Goal: Task Accomplishment & Management: Complete application form

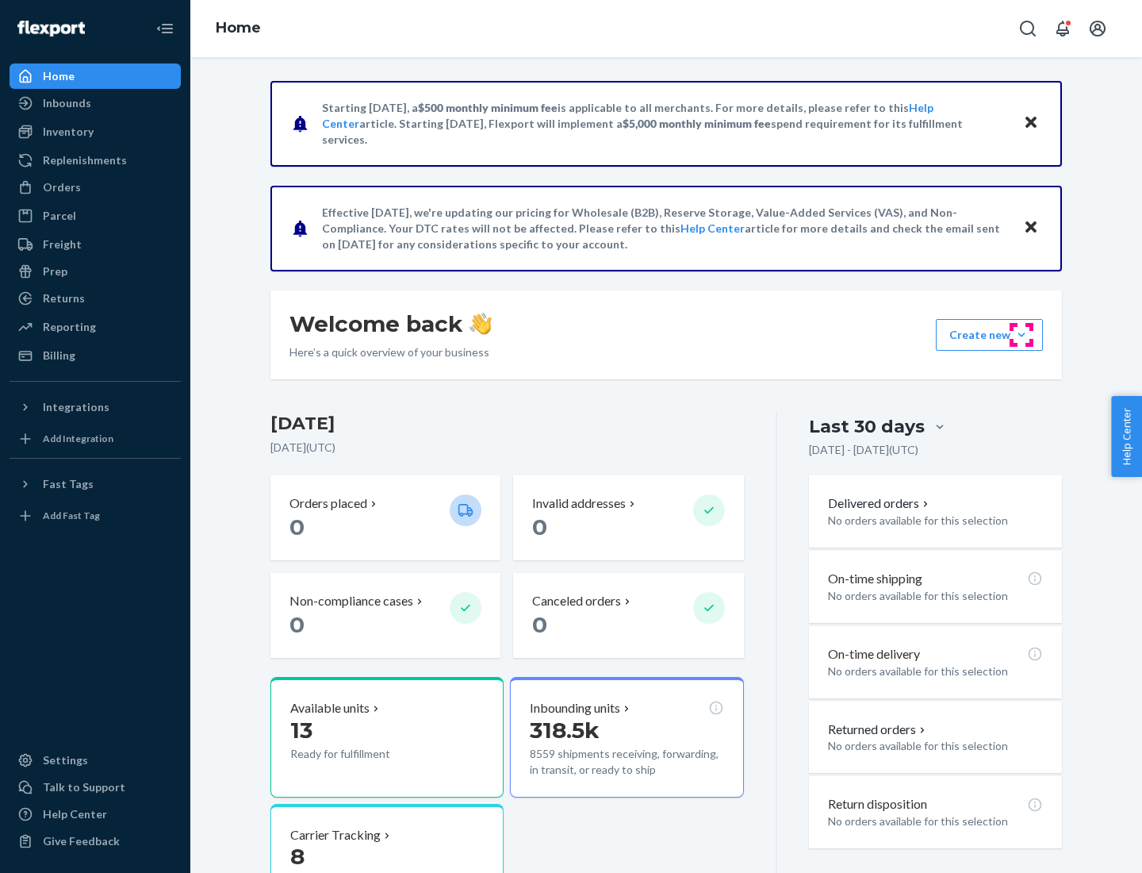
click at [1022, 335] on button "Create new Create new inbound Create new order Create new product" at bounding box center [989, 335] width 107 height 32
click at [95, 103] on div "Inbounds" at bounding box center [95, 103] width 168 height 22
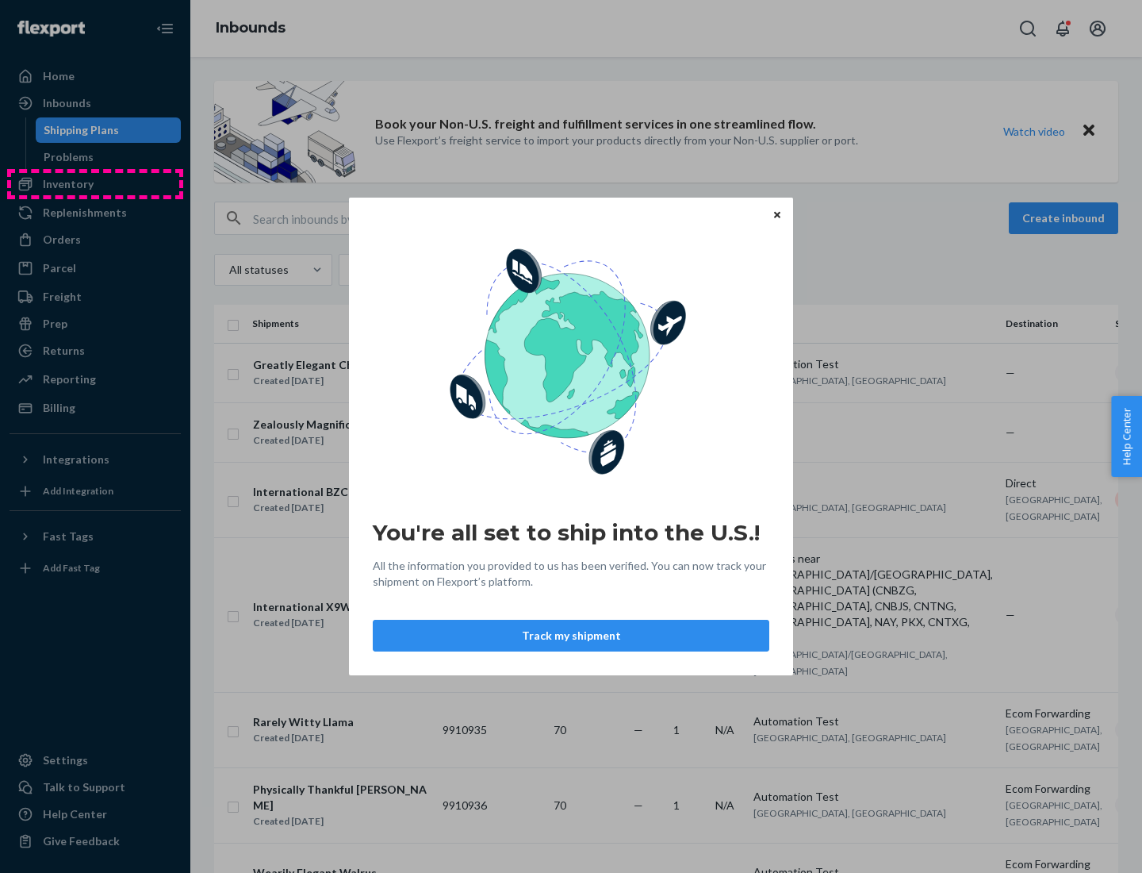
click at [95, 184] on div "You're all set to ship into the U.S.! All the information you provided to us ha…" at bounding box center [571, 436] width 1142 height 873
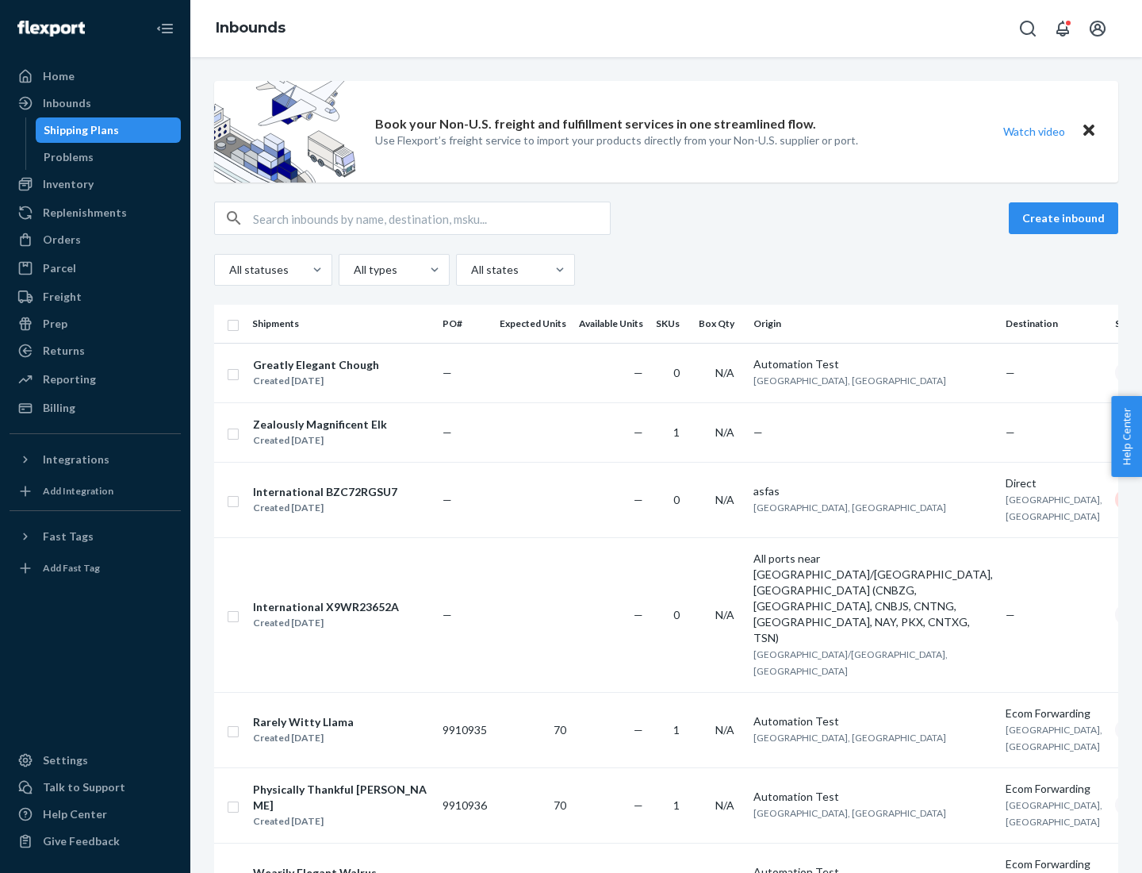
click at [666, 29] on div "Inbounds" at bounding box center [666, 28] width 952 height 57
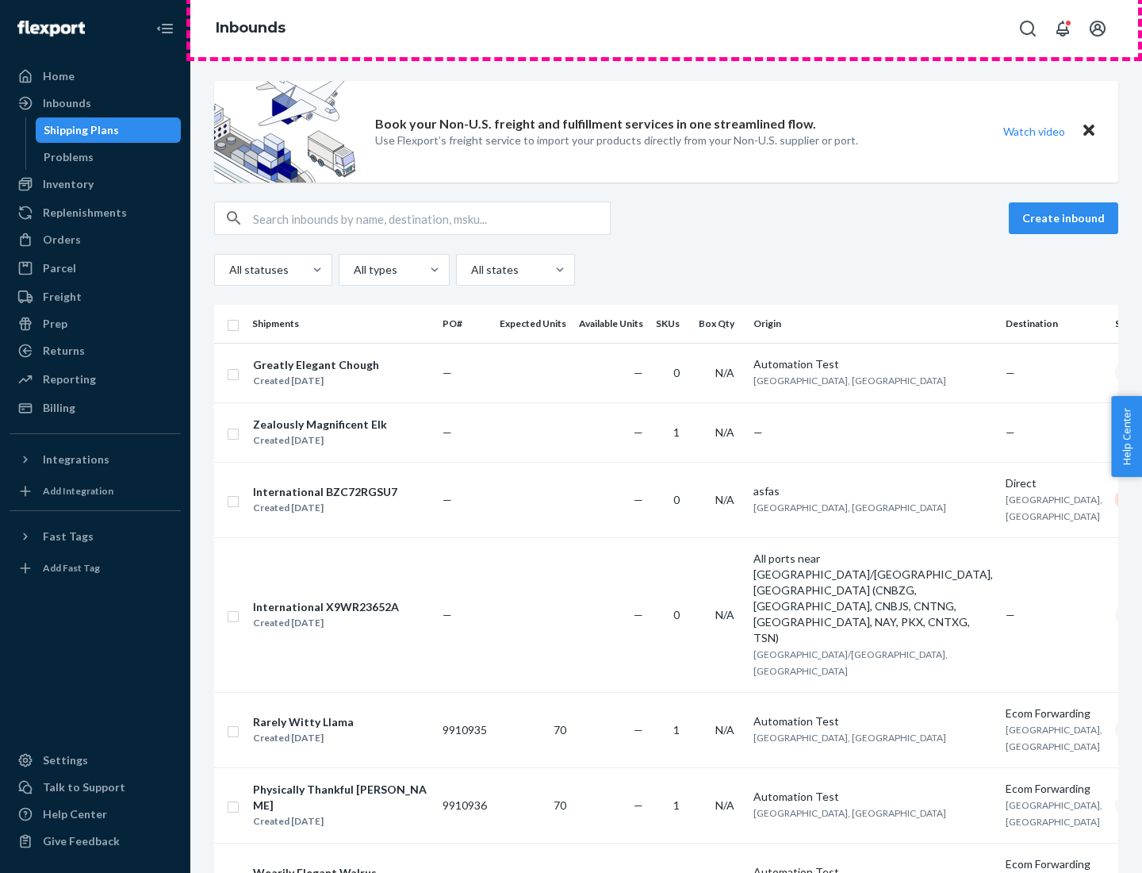
click at [666, 29] on div "Inbounds" at bounding box center [666, 28] width 952 height 57
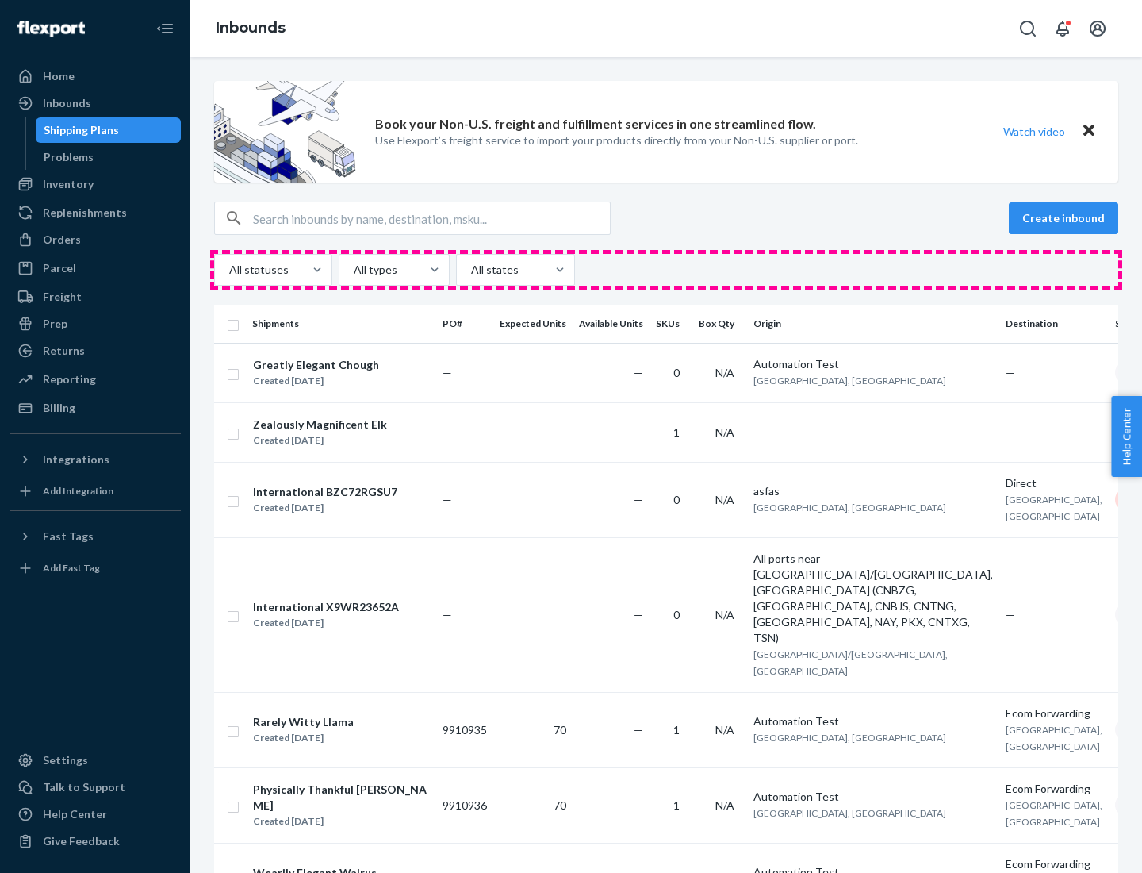
click at [666, 270] on div "All statuses All types All states" at bounding box center [666, 270] width 904 height 32
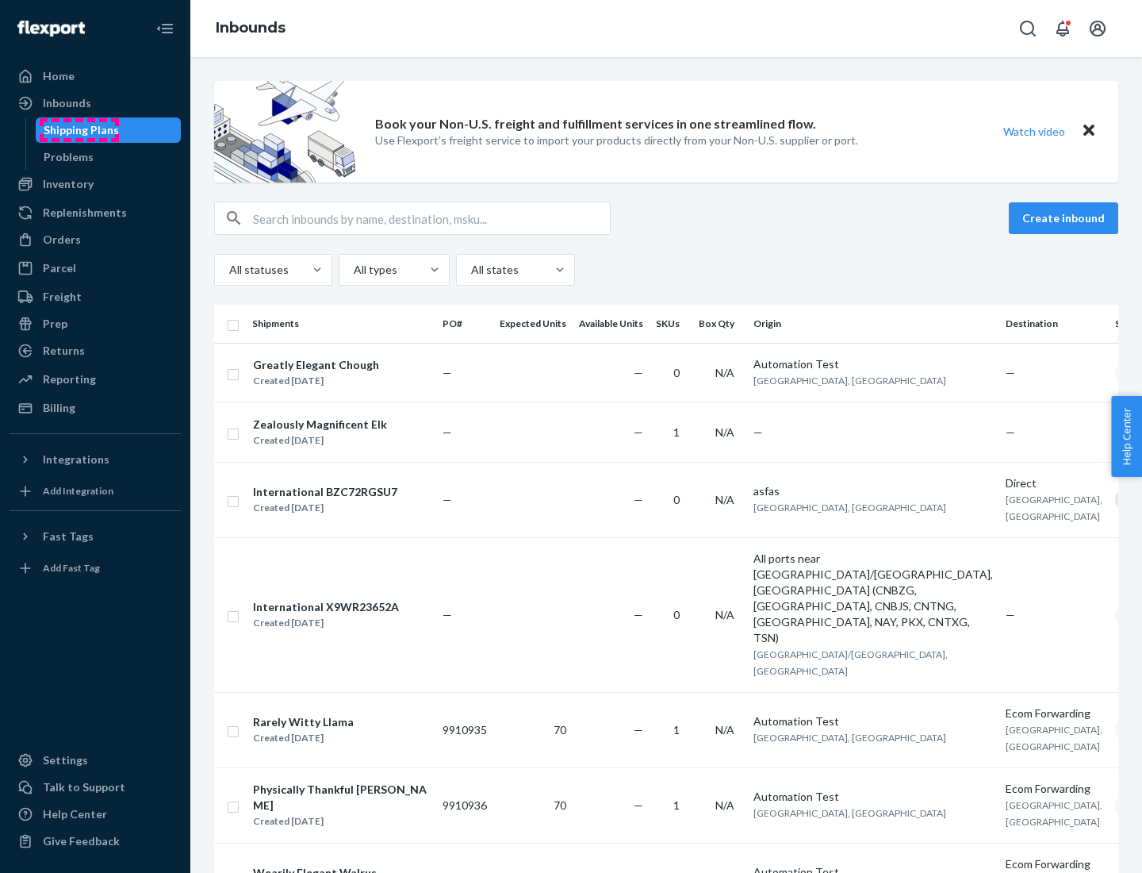
click at [79, 130] on div "Shipping Plans" at bounding box center [81, 130] width 75 height 16
click at [1066, 218] on button "Create inbound" at bounding box center [1063, 218] width 109 height 32
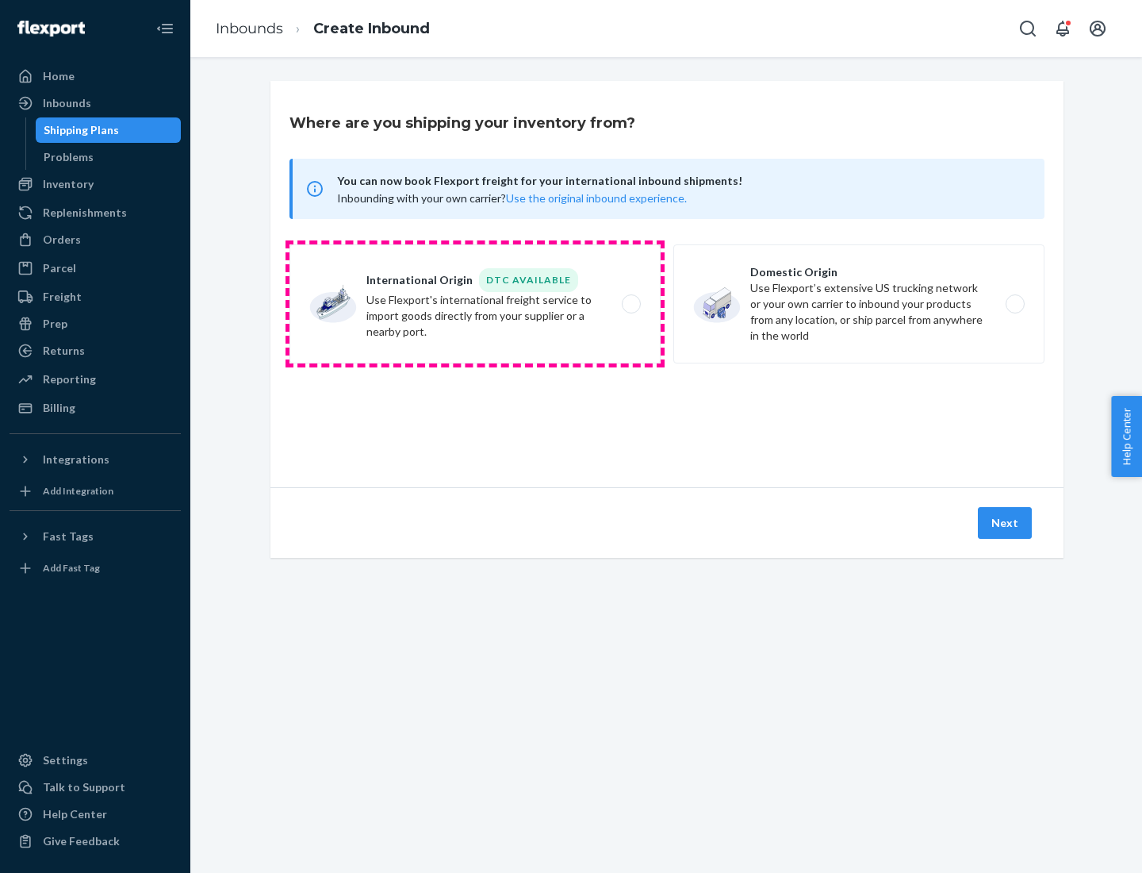
click at [475, 304] on label "International Origin DTC Available Use Flexport's international freight service…" at bounding box center [475, 303] width 371 height 119
click at [631, 304] on input "International Origin DTC Available Use Flexport's international freight service…" at bounding box center [636, 304] width 10 height 10
radio input "true"
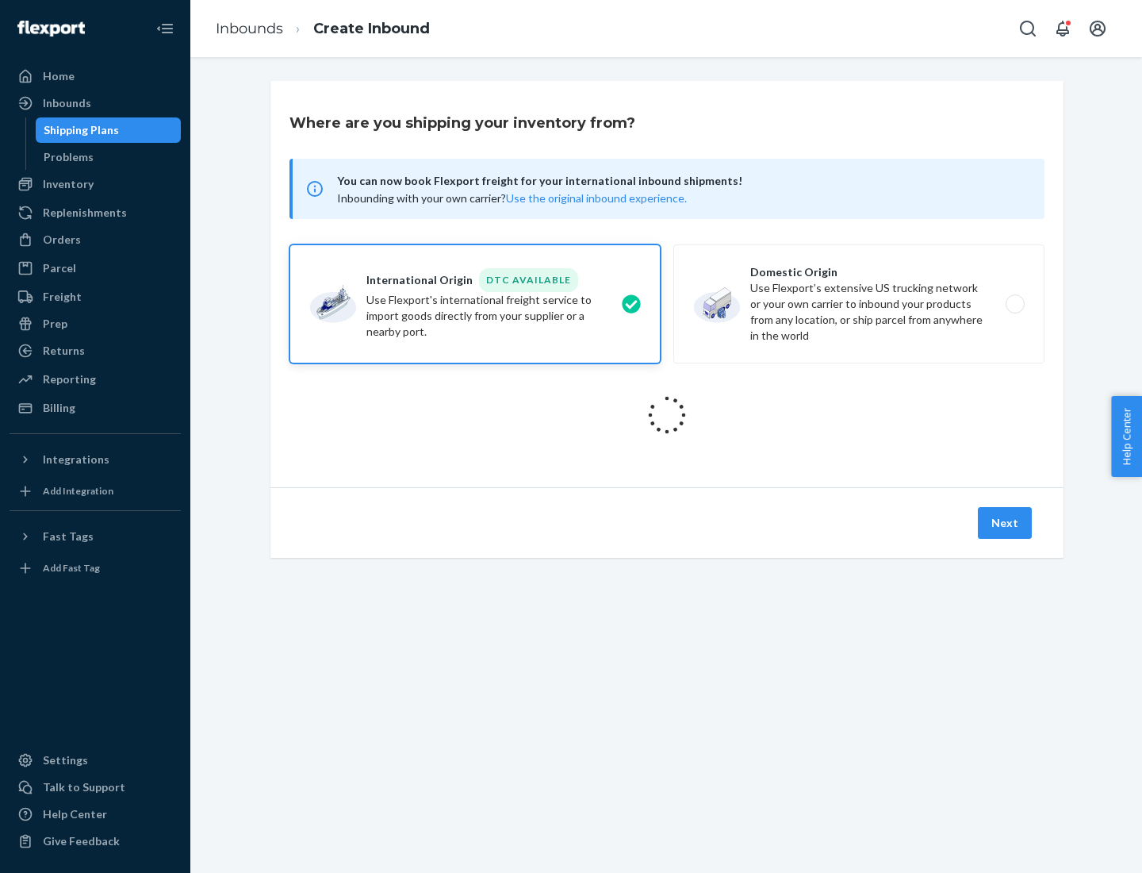
click at [667, 415] on icon at bounding box center [667, 415] width 51 height 51
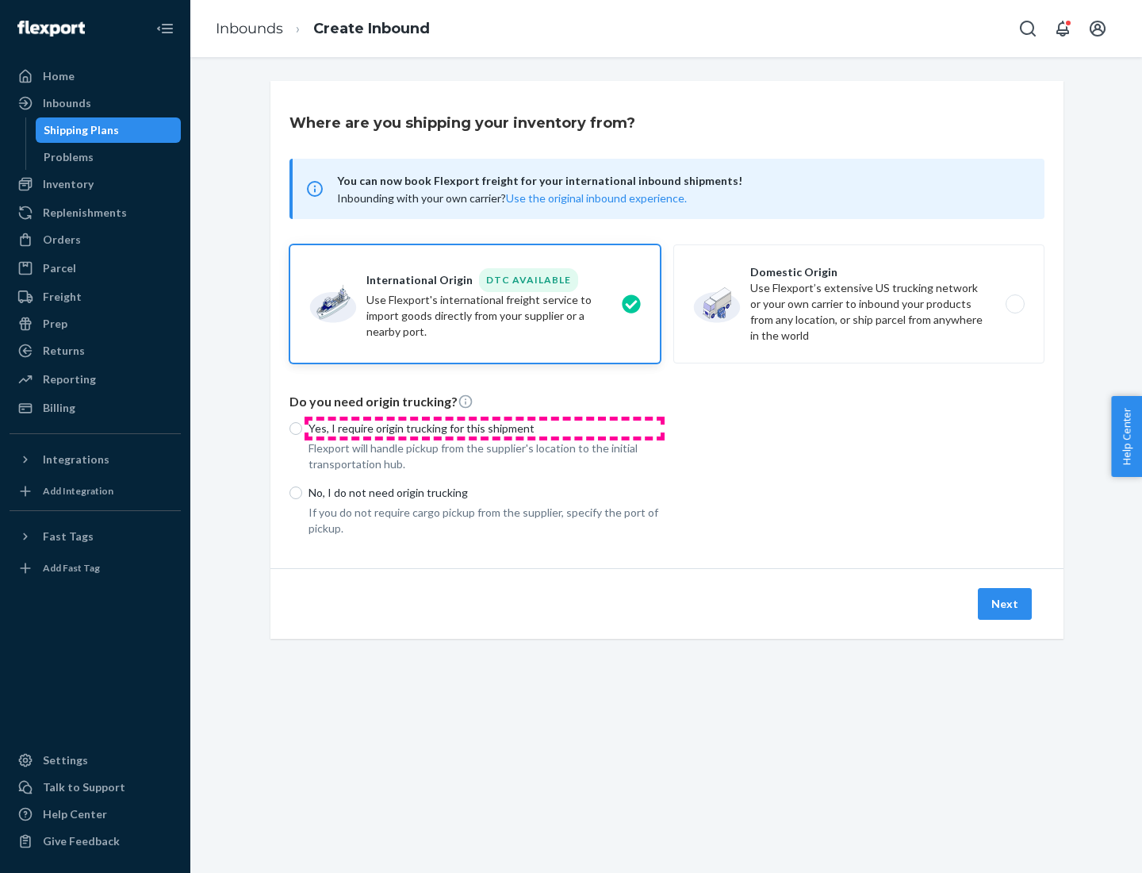
click at [485, 428] on p "Yes, I require origin trucking for this shipment" at bounding box center [485, 428] width 352 height 16
click at [302, 428] on input "Yes, I require origin trucking for this shipment" at bounding box center [296, 428] width 13 height 13
radio input "true"
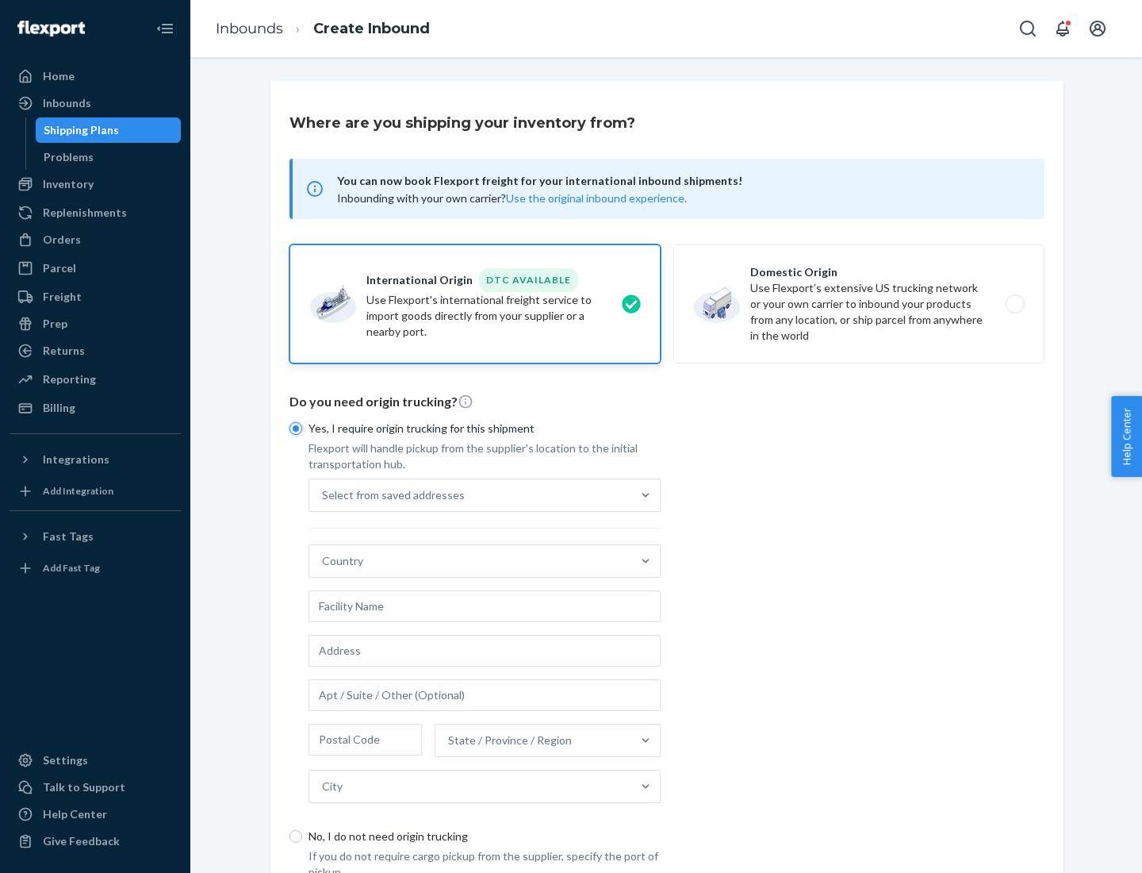
scroll to position [30, 0]
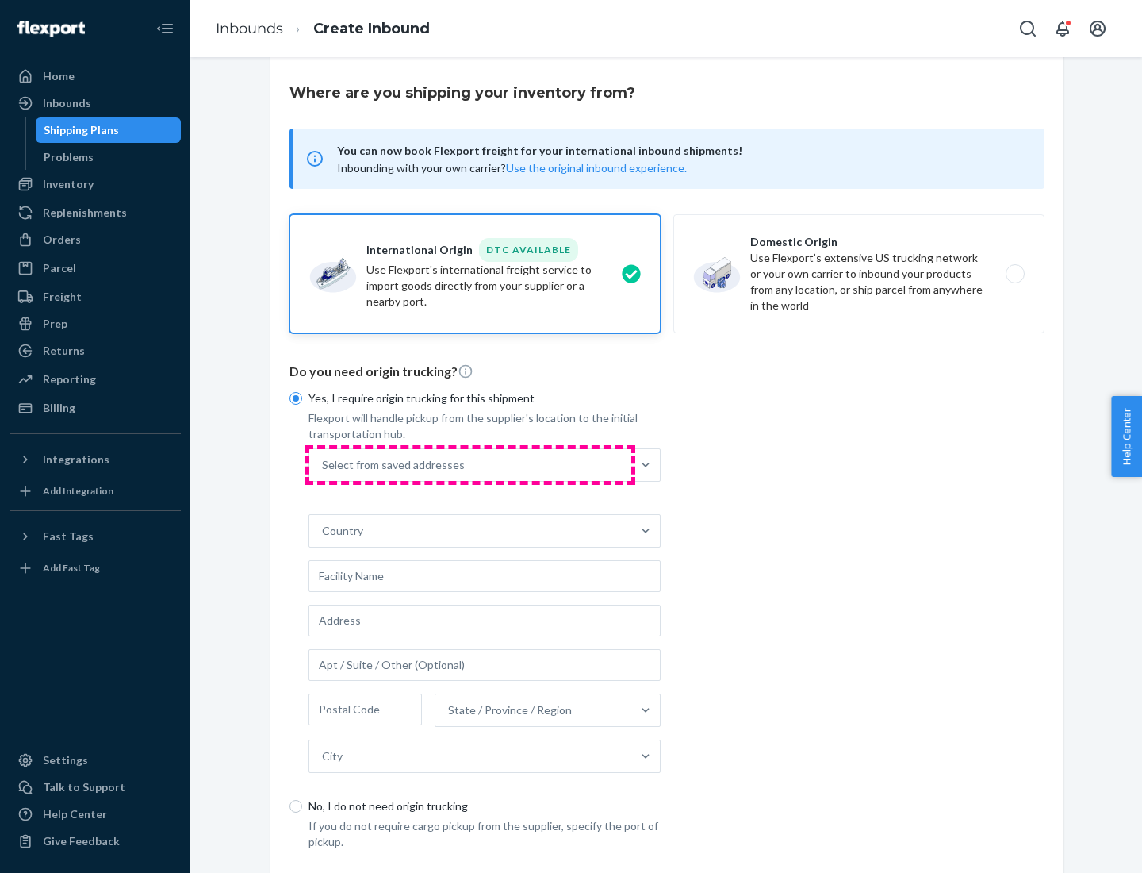
click at [470, 464] on div "Select from saved addresses" at bounding box center [470, 465] width 322 height 32
click at [324, 464] on input "Select from saved addresses" at bounding box center [323, 465] width 2 height 16
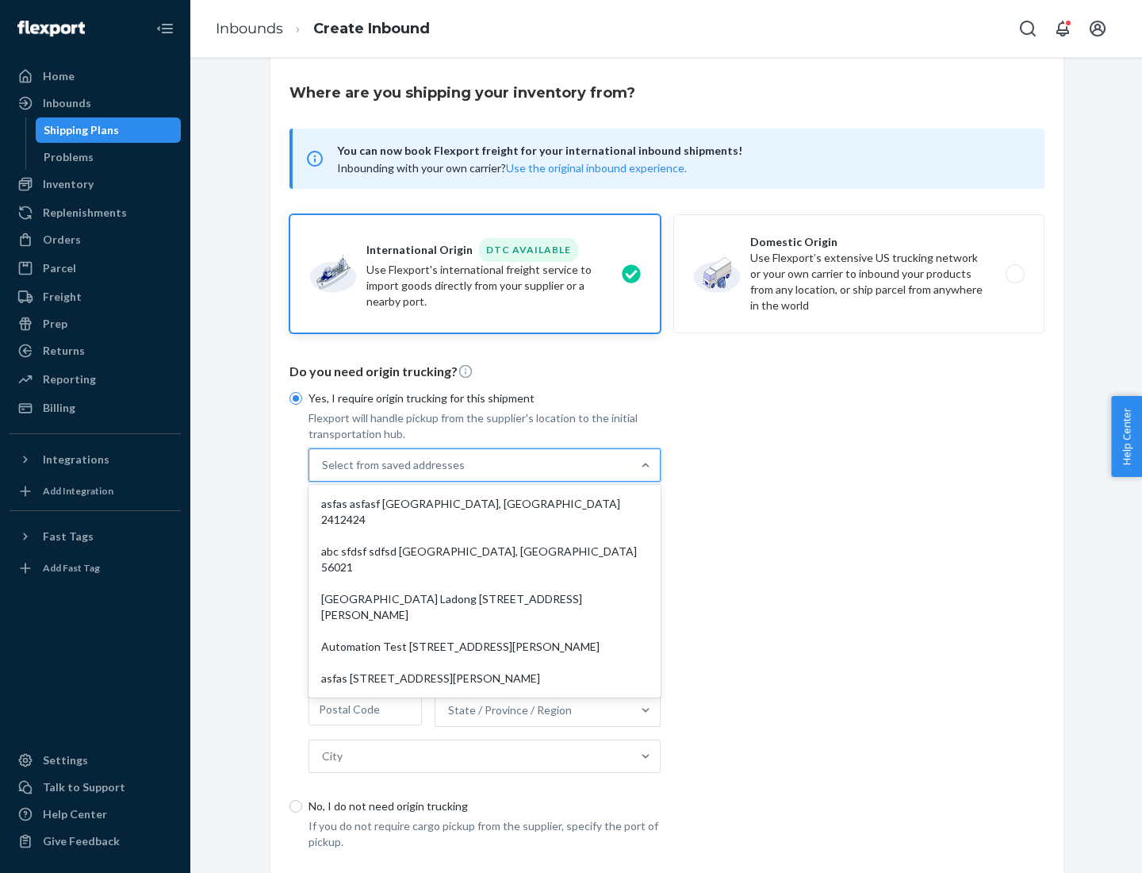
scroll to position [69, 0]
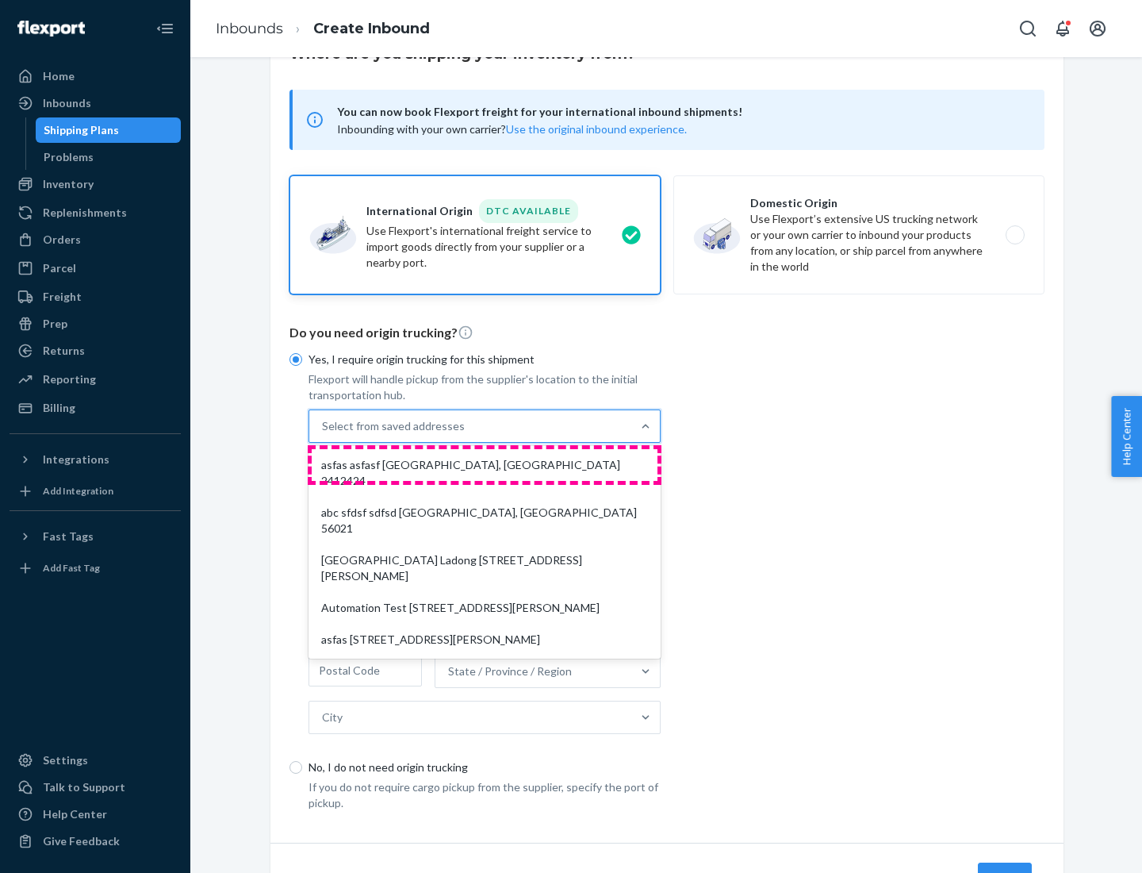
click at [485, 464] on div "asfas asfasf [GEOGRAPHIC_DATA], [GEOGRAPHIC_DATA] 2412424" at bounding box center [485, 473] width 346 height 48
click at [324, 434] on input "option asfas asfasf [GEOGRAPHIC_DATA], [GEOGRAPHIC_DATA] 2412424 focused, 1 of …" at bounding box center [323, 426] width 2 height 16
type input "asfas"
type input "asfasf"
type input "2412424"
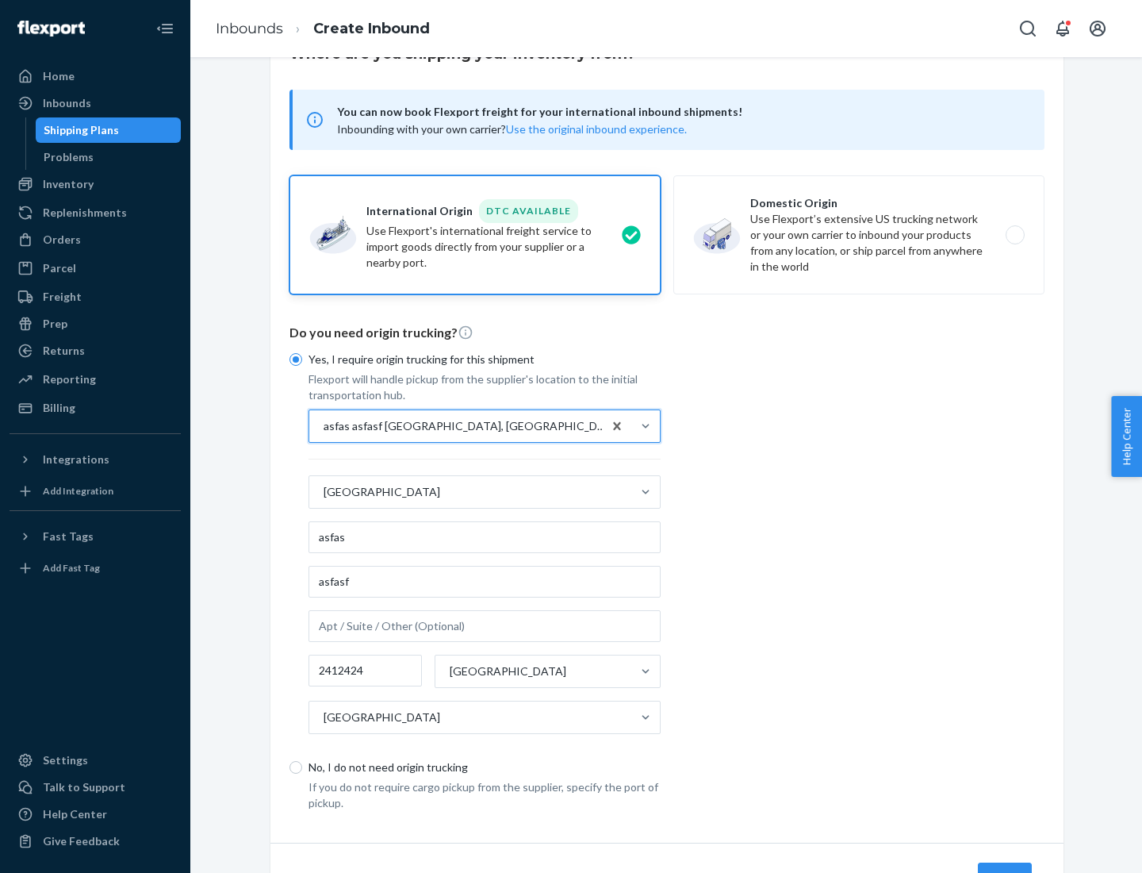
scroll to position [148, 0]
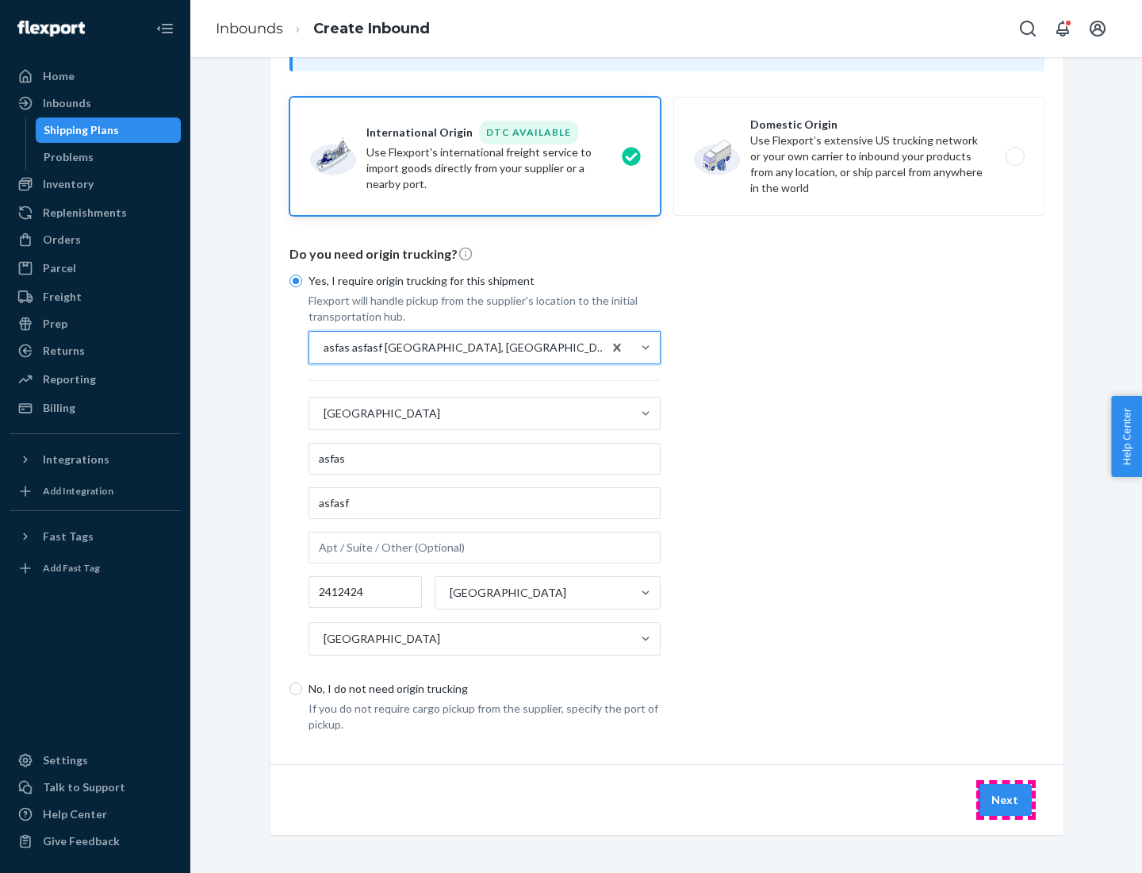
click at [1006, 799] on button "Next" at bounding box center [1005, 800] width 54 height 32
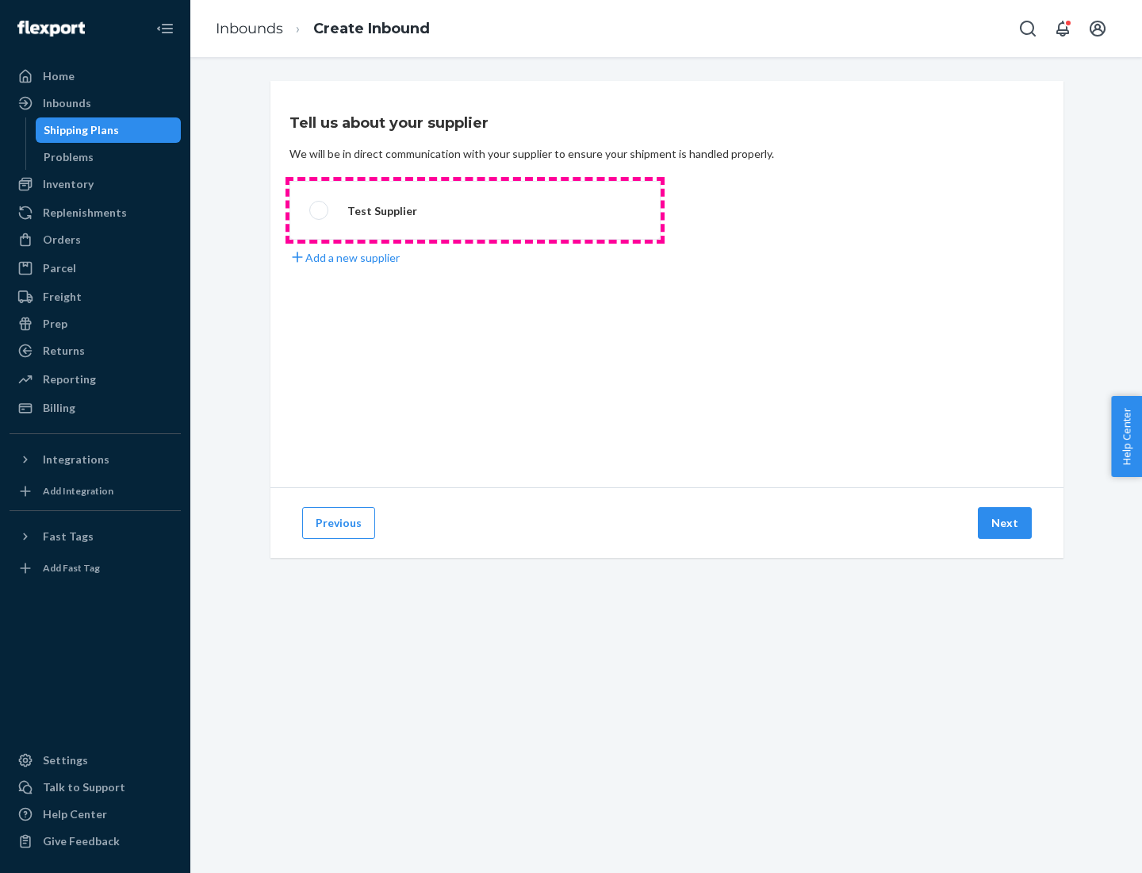
click at [475, 210] on label "Test Supplier" at bounding box center [475, 210] width 371 height 59
click at [320, 210] on input "Test Supplier" at bounding box center [314, 210] width 10 height 10
radio input "true"
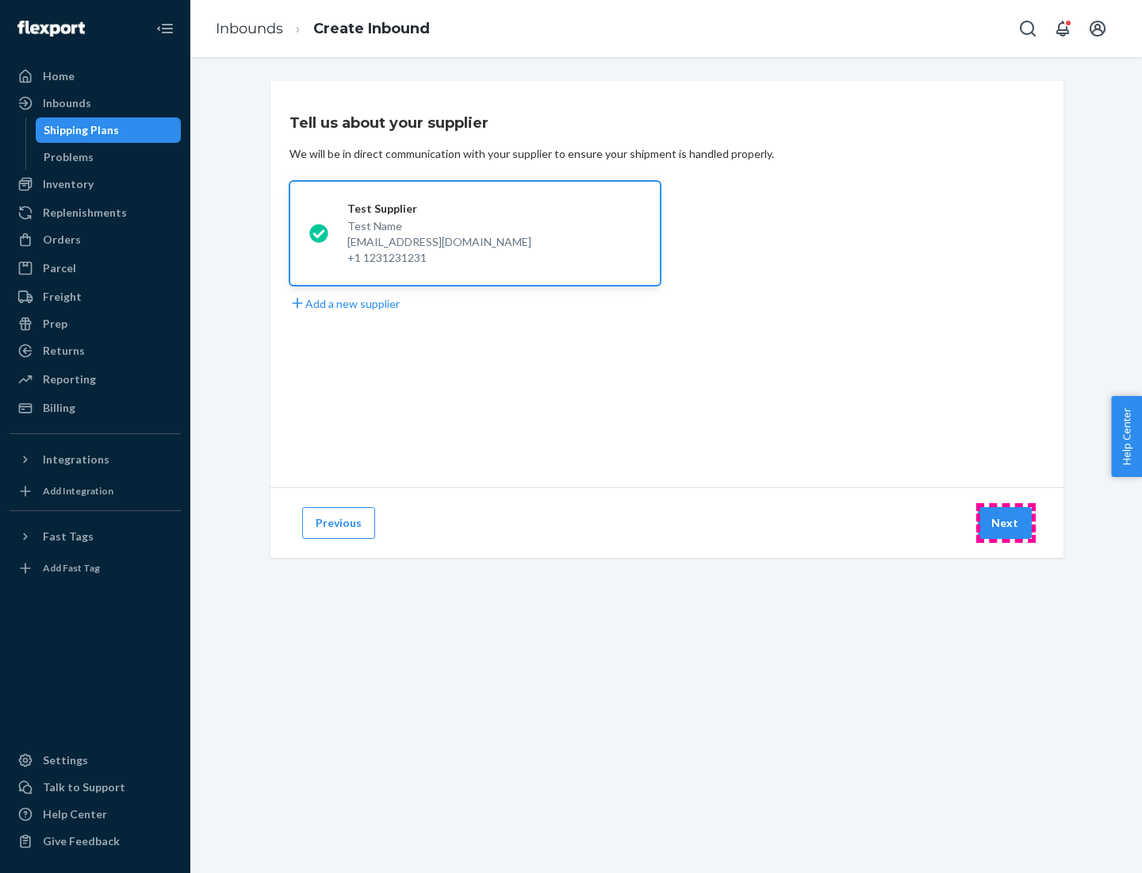
click at [1006, 523] on button "Next" at bounding box center [1005, 523] width 54 height 32
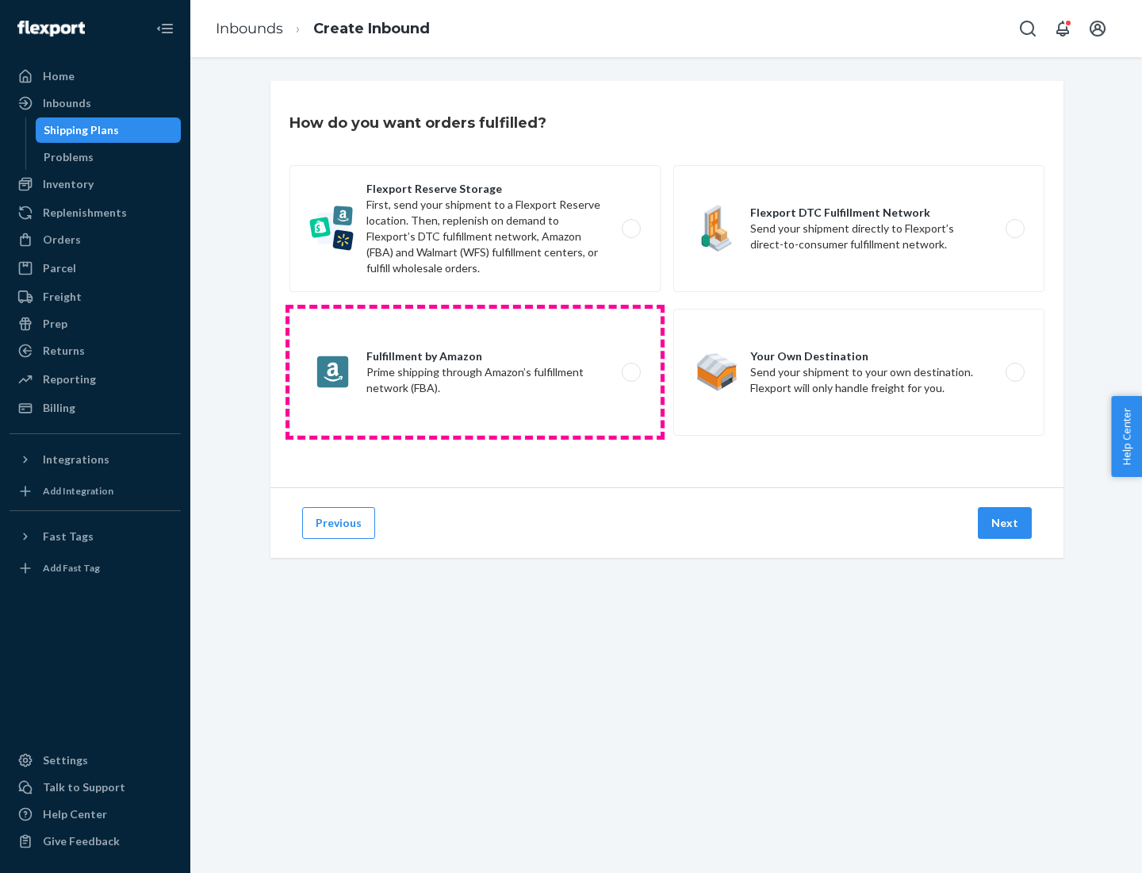
click at [475, 372] on label "Fulfillment by Amazon Prime shipping through Amazon’s fulfillment network (FBA)." at bounding box center [475, 372] width 371 height 127
click at [631, 372] on input "Fulfillment by Amazon Prime shipping through Amazon’s fulfillment network (FBA)." at bounding box center [636, 372] width 10 height 10
radio input "true"
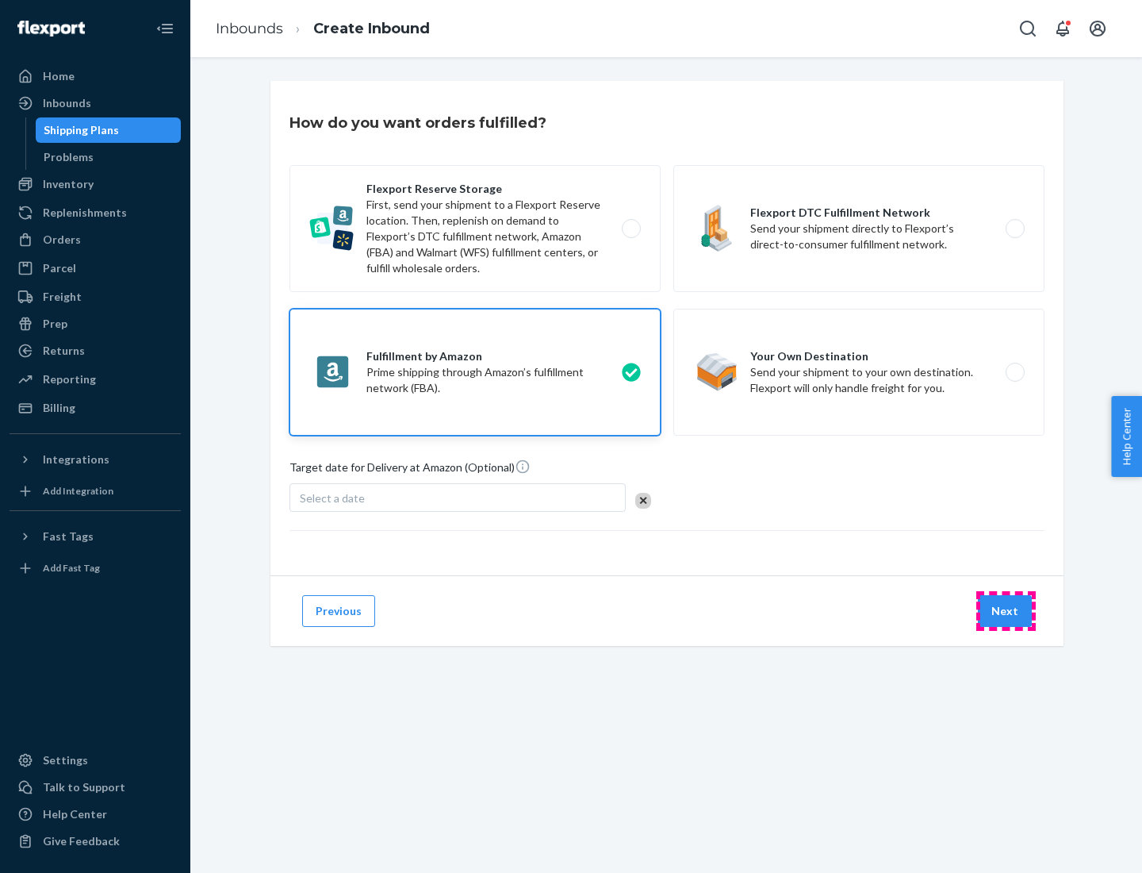
click at [1006, 611] on button "Next" at bounding box center [1005, 611] width 54 height 32
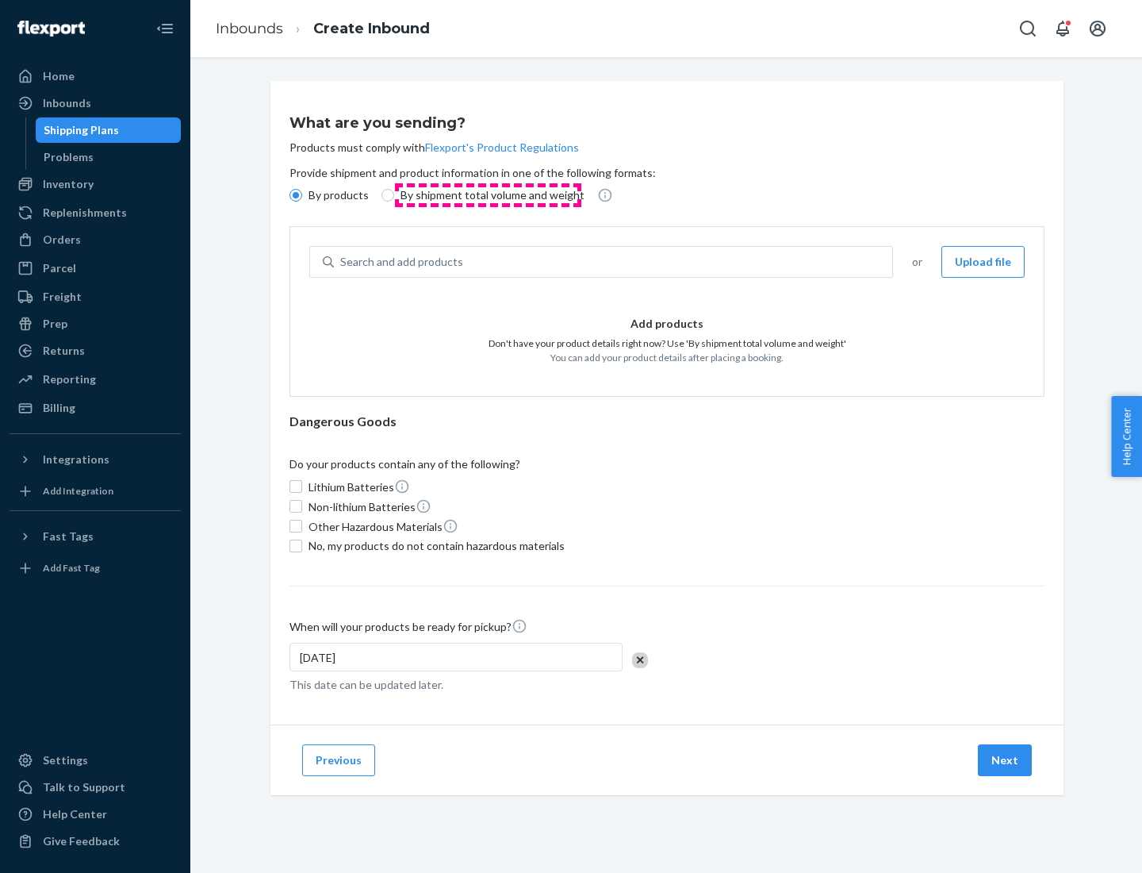
click at [488, 195] on p "By shipment total volume and weight" at bounding box center [493, 195] width 184 height 16
click at [394, 195] on input "By shipment total volume and weight" at bounding box center [388, 195] width 13 height 13
radio input "true"
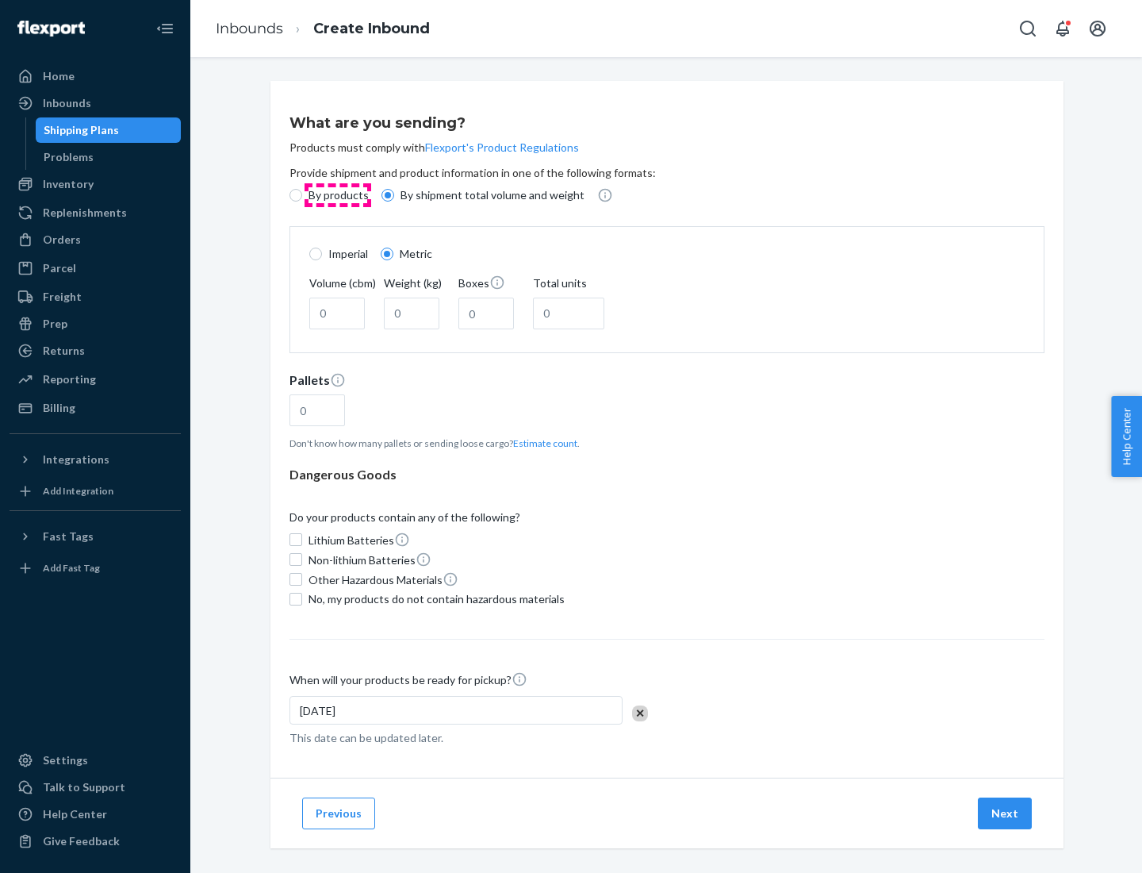
click at [337, 195] on p "By products" at bounding box center [339, 195] width 60 height 16
click at [302, 195] on input "By products" at bounding box center [296, 195] width 13 height 13
radio input "true"
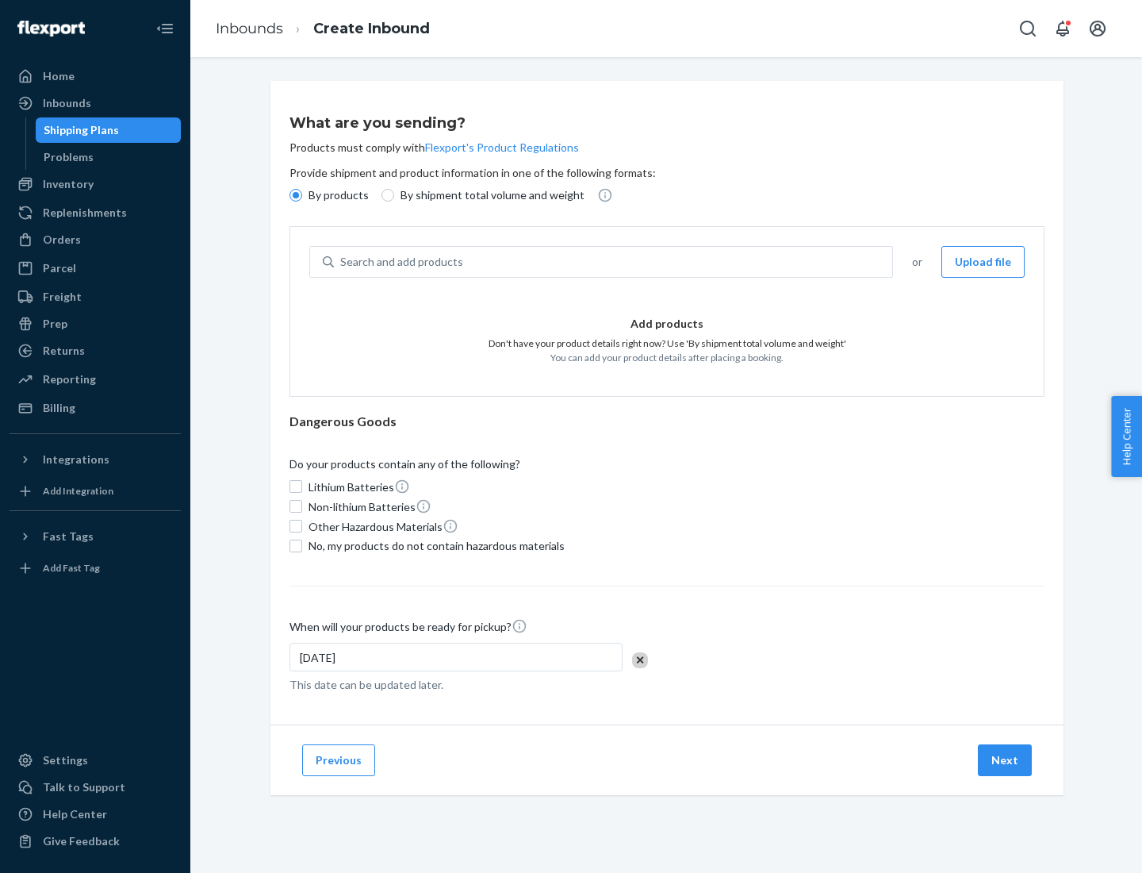
click at [614, 262] on div "Search and add products" at bounding box center [613, 262] width 559 height 29
click at [342, 262] on input "Search and add products" at bounding box center [341, 262] width 2 height 16
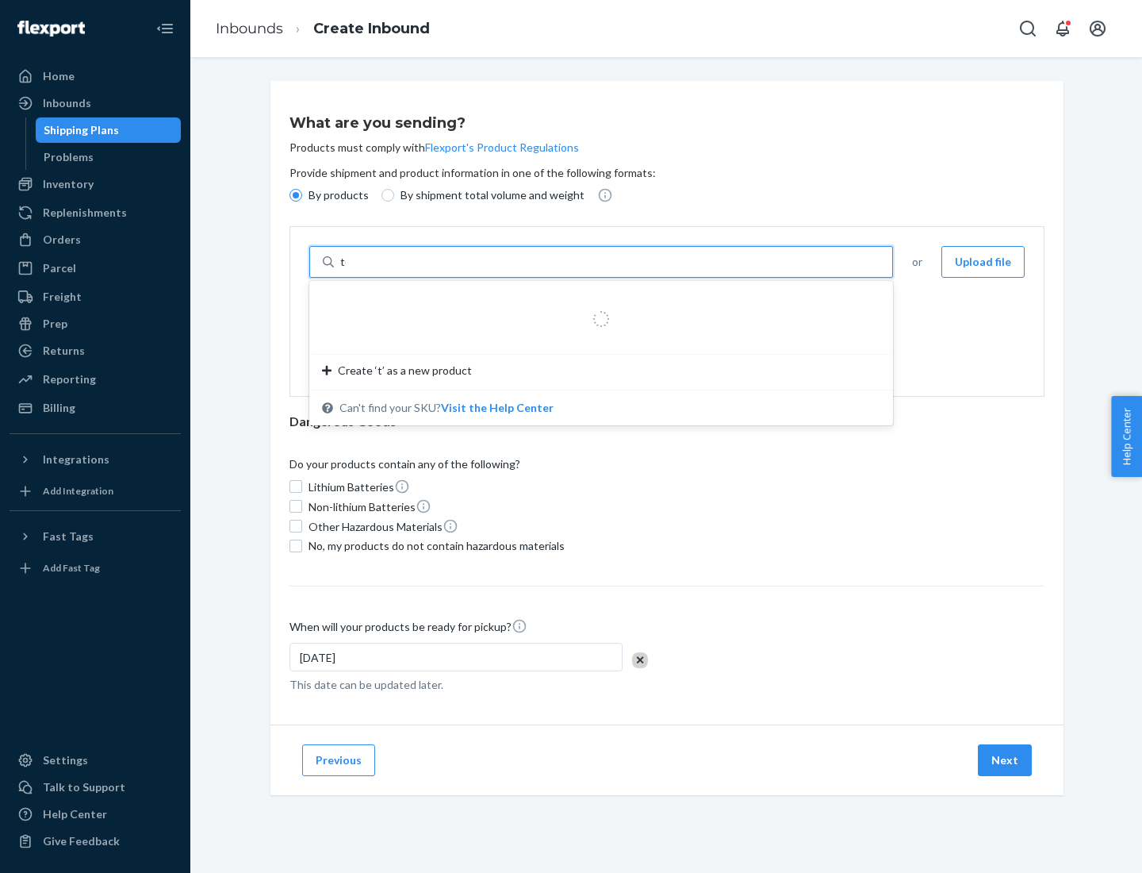
type input "test"
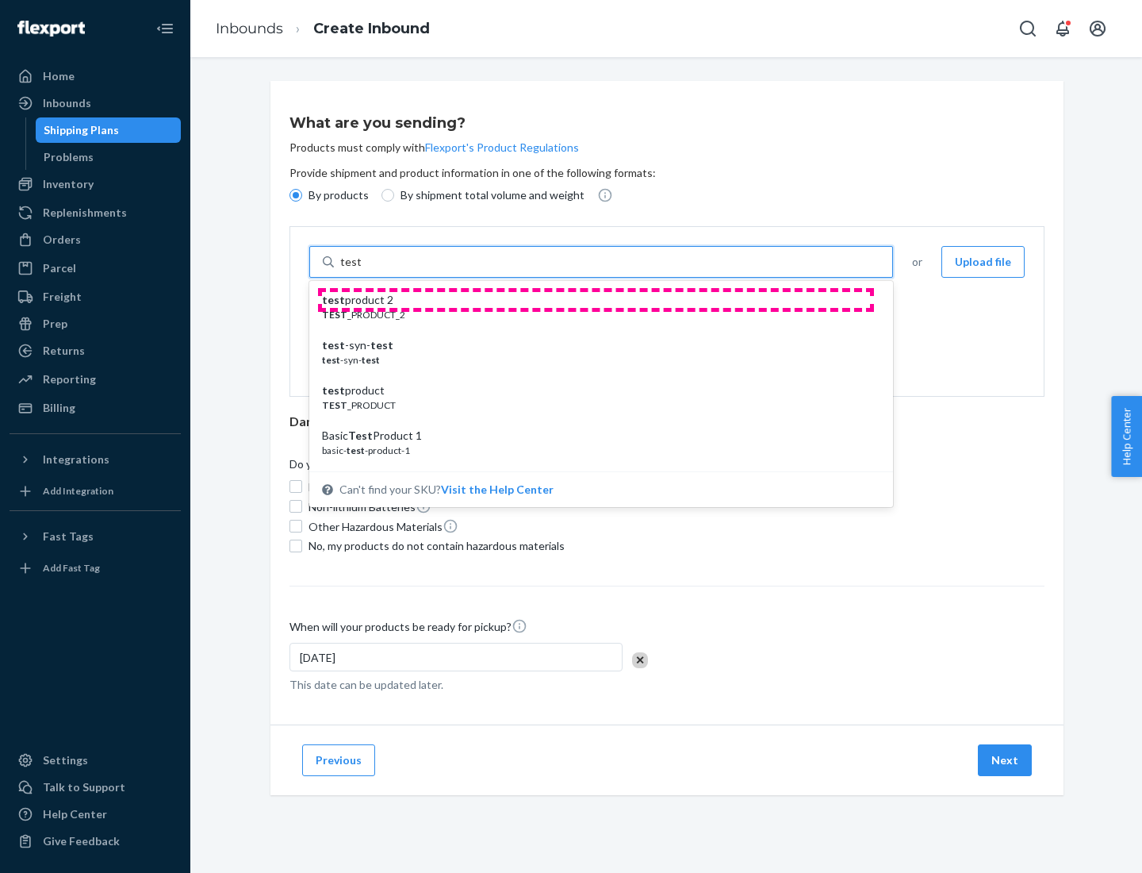
click at [596, 300] on div "test product 2" at bounding box center [595, 300] width 546 height 16
click at [361, 270] on input "test" at bounding box center [350, 262] width 21 height 16
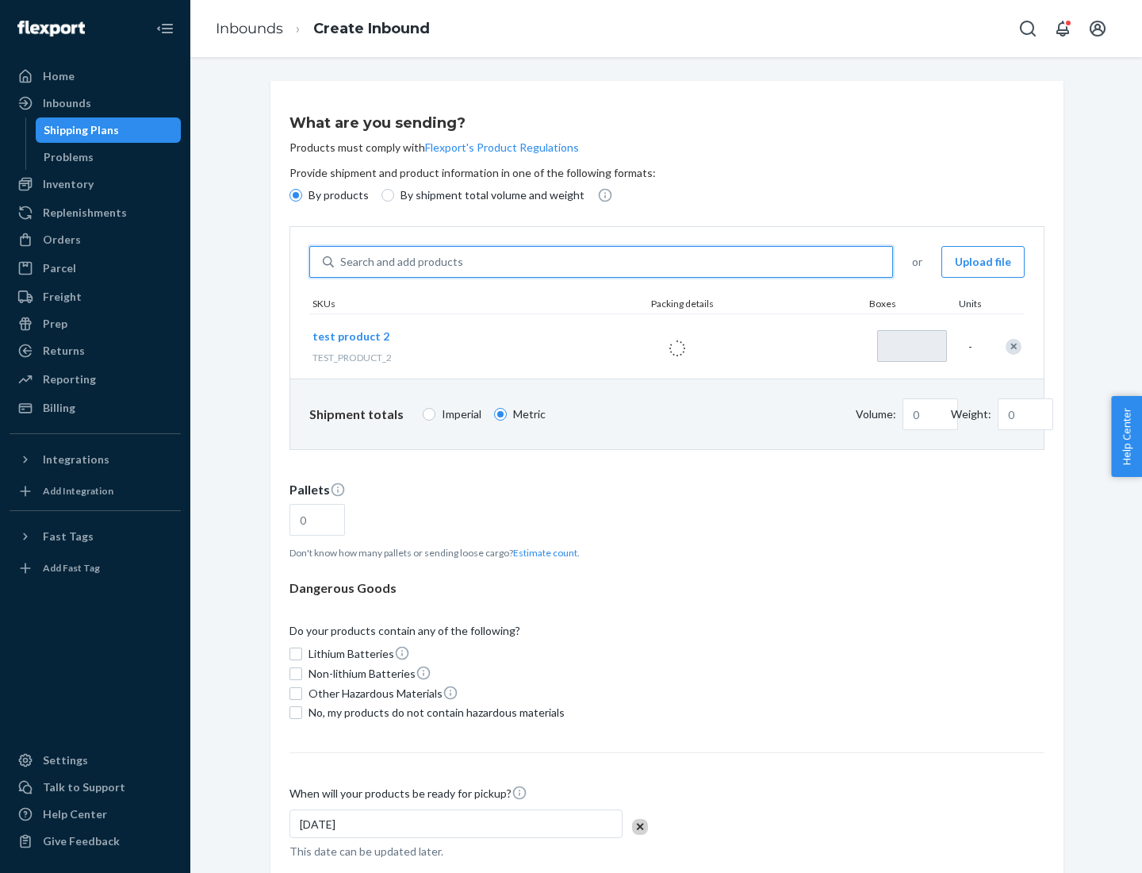
type input "1"
type input "0.02"
type input "22.23"
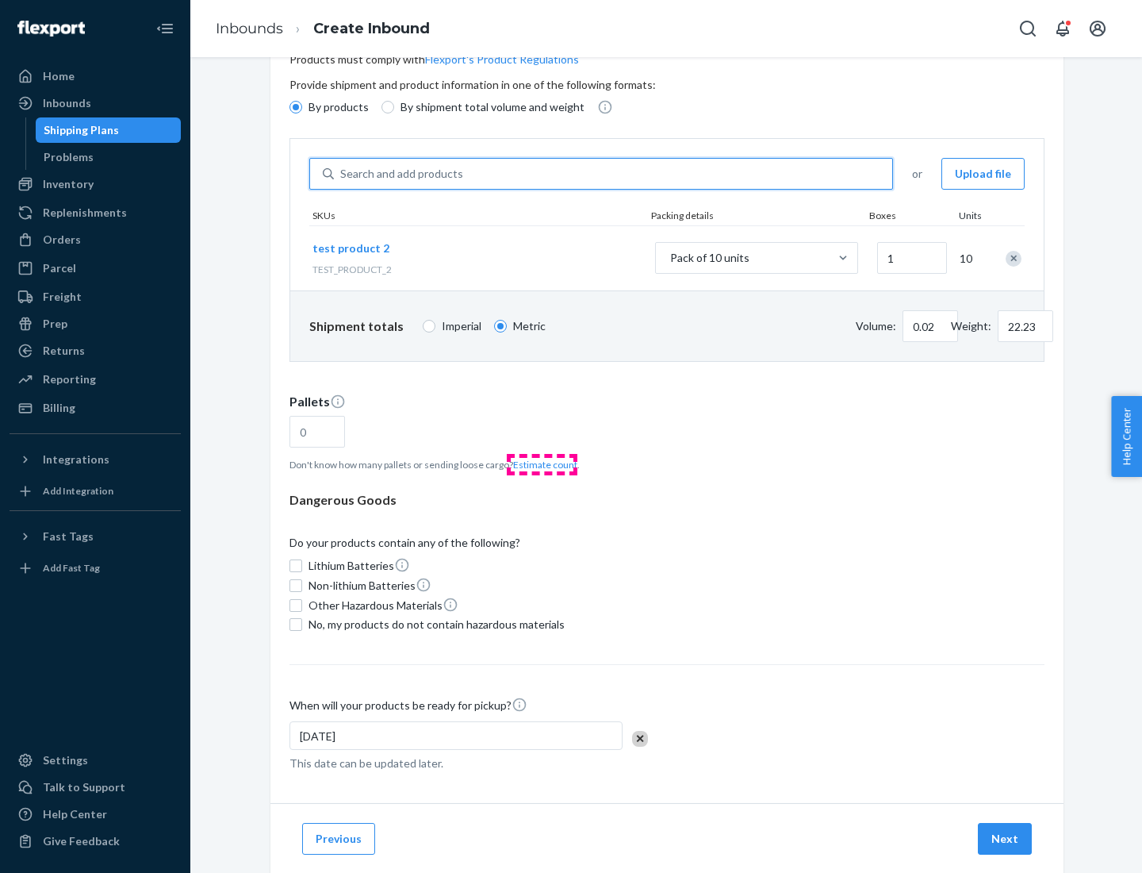
click at [542, 464] on button "Estimate count" at bounding box center [545, 464] width 64 height 13
type input "1"
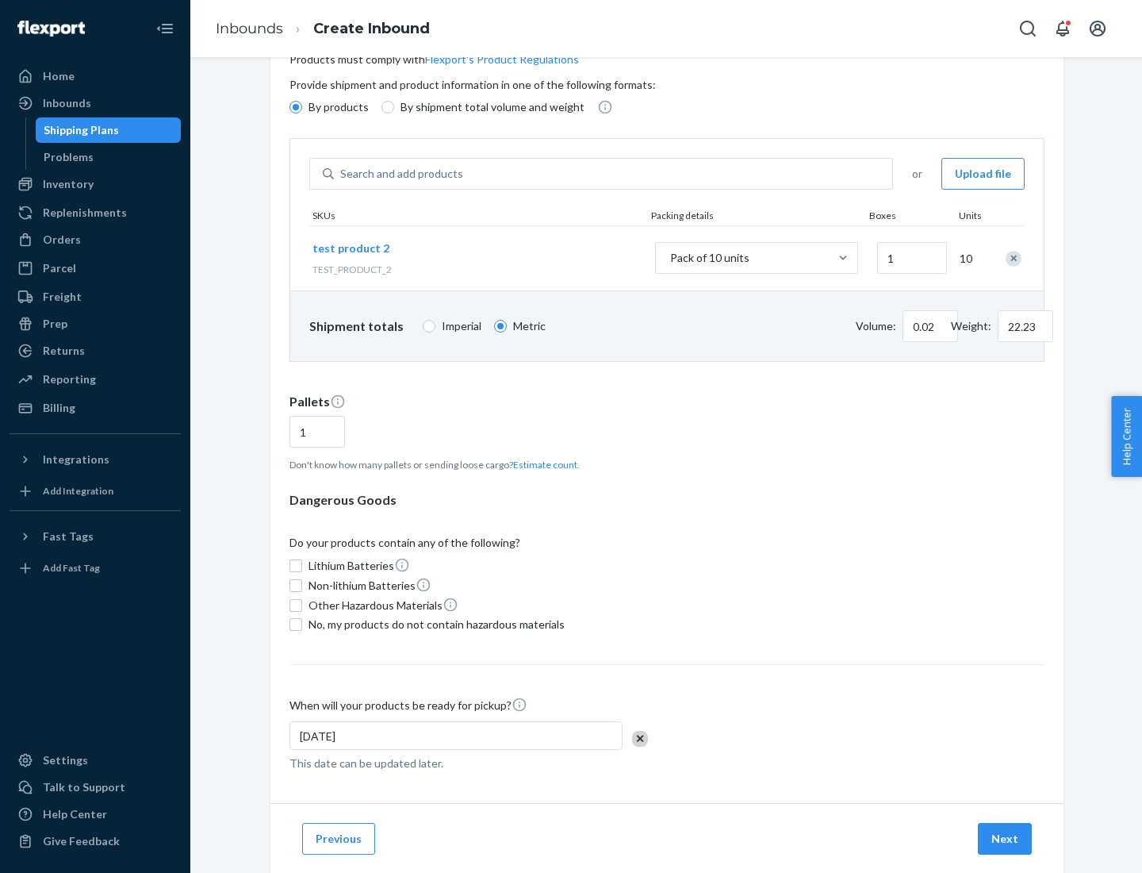
scroll to position [127, 0]
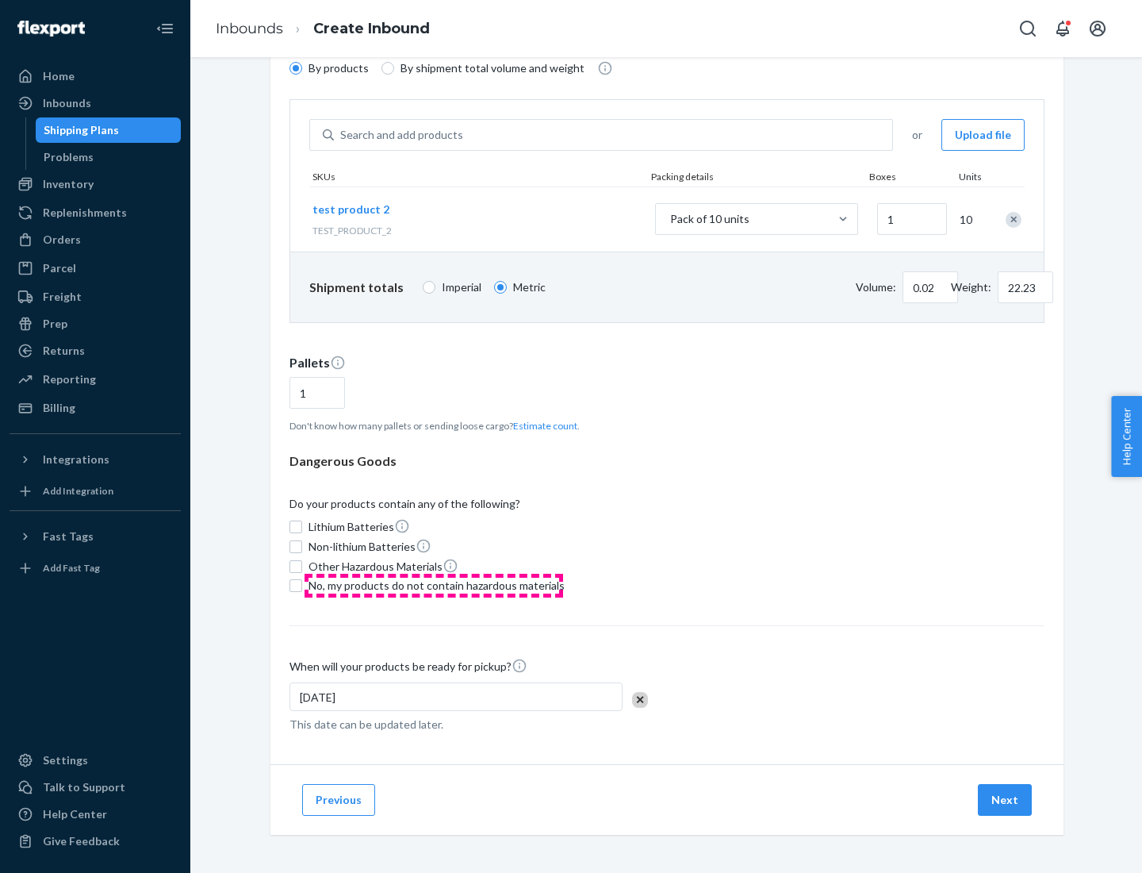
click at [434, 586] on span "No, my products do not contain hazardous materials" at bounding box center [437, 586] width 256 height 16
click at [302, 586] on input "No, my products do not contain hazardous materials" at bounding box center [296, 585] width 13 height 13
checkbox input "true"
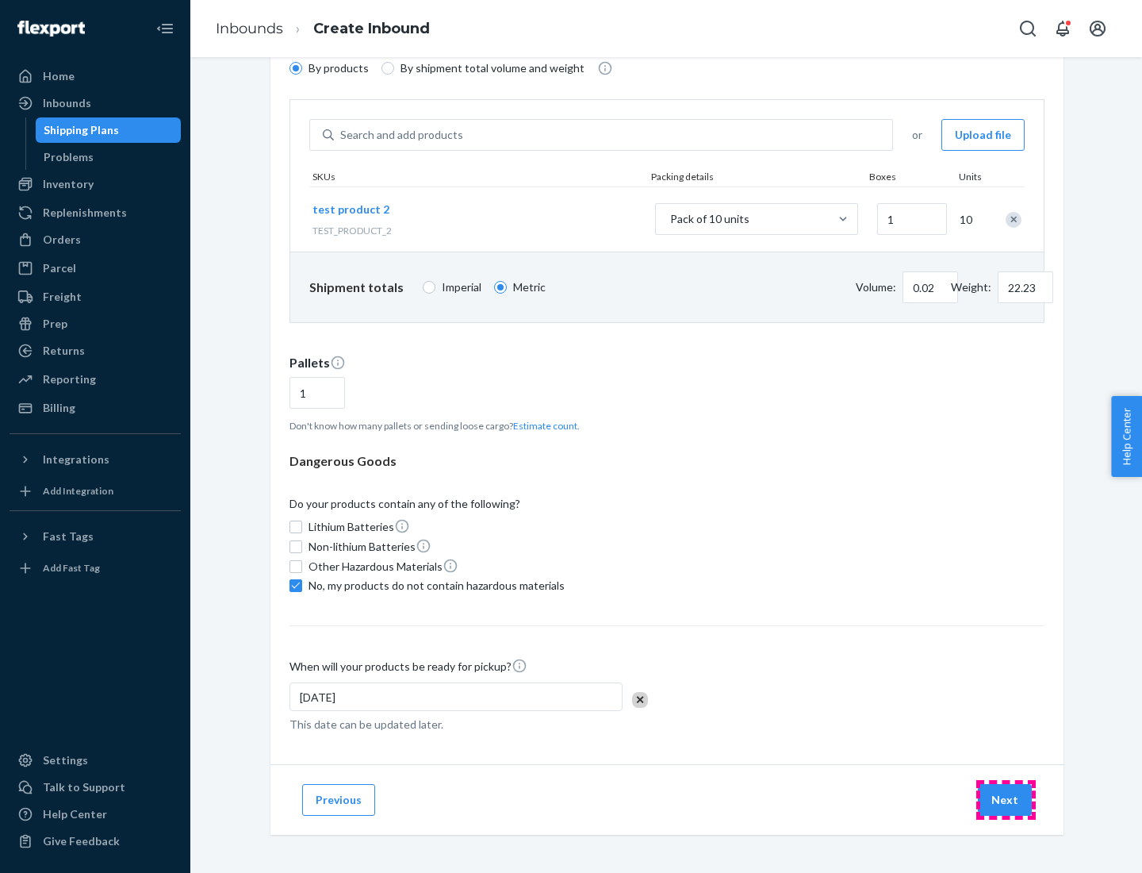
click at [1006, 800] on button "Next" at bounding box center [1005, 800] width 54 height 32
